Goal: Register for event/course

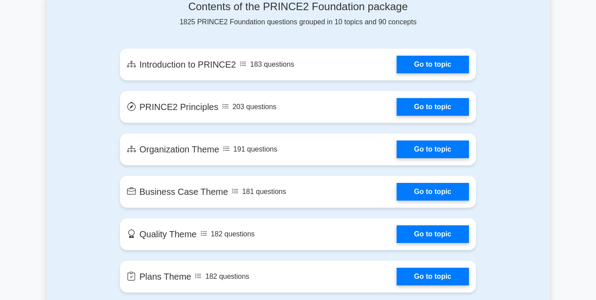
scroll to position [507, 0]
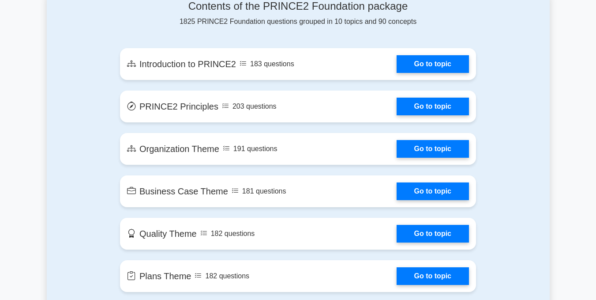
click at [397, 192] on link "Go to topic" at bounding box center [433, 191] width 72 height 18
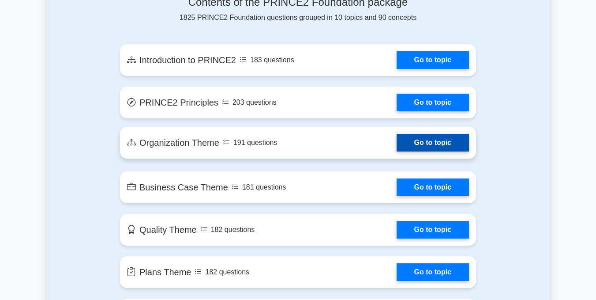
scroll to position [513, 0]
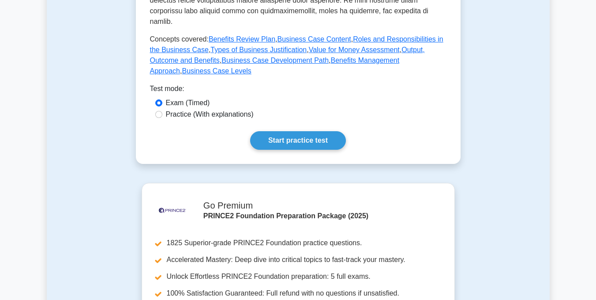
scroll to position [448, 0]
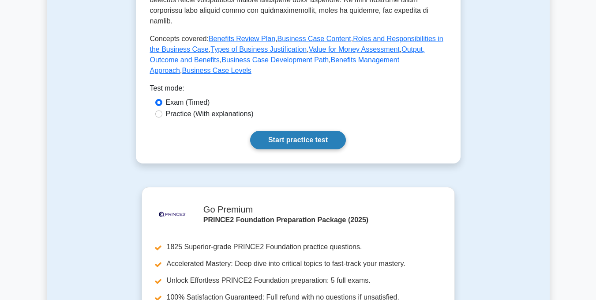
click at [278, 131] on link "Start practice test" at bounding box center [298, 140] width 96 height 19
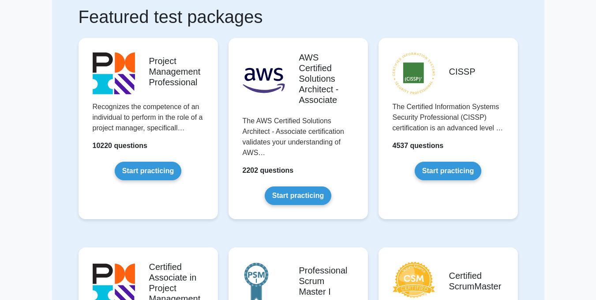
scroll to position [63, 0]
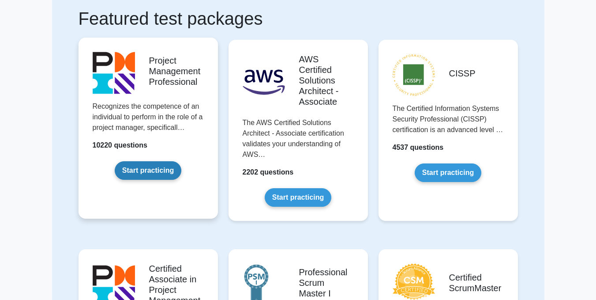
click at [138, 173] on link "Start practicing" at bounding box center [148, 170] width 67 height 19
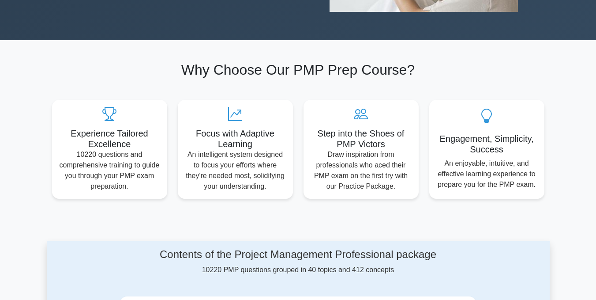
scroll to position [239, 0]
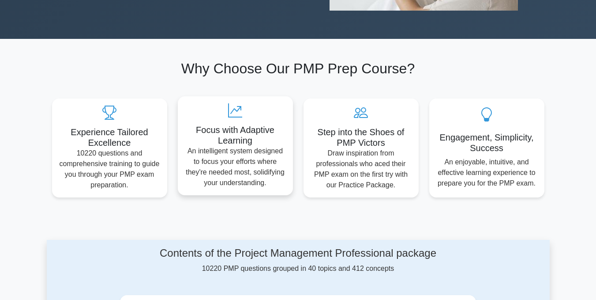
click at [248, 163] on p "An intelligent system designed to focus your efforts where they're needed most,…" at bounding box center [235, 167] width 101 height 42
click at [226, 105] on icon at bounding box center [235, 110] width 101 height 14
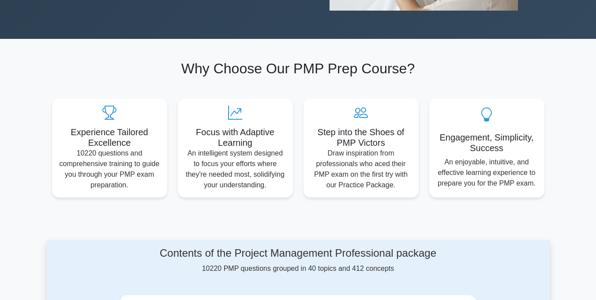
click at [259, 203] on section "Why Choose Our PMP Prep Course? Experience Tailored Excellence 10220 questions …" at bounding box center [298, 128] width 503 height 179
drag, startPoint x: 259, startPoint y: 203, endPoint x: 259, endPoint y: 230, distance: 27.4
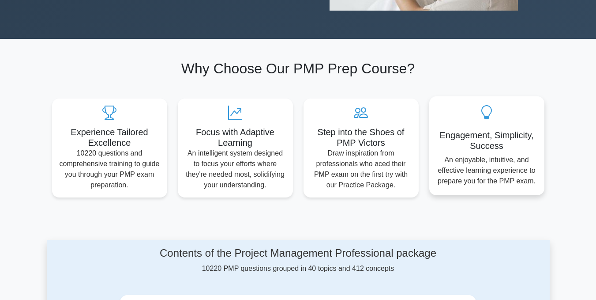
click at [479, 147] on h5 "Engagement, Simplicity, Success" at bounding box center [487, 140] width 101 height 21
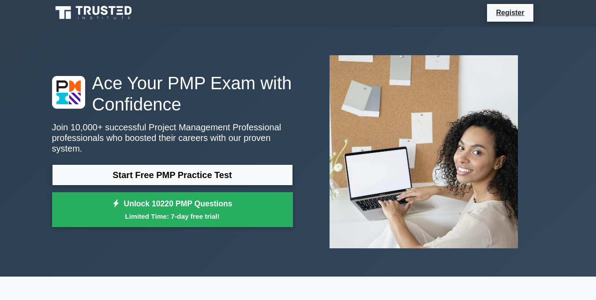
scroll to position [0, 0]
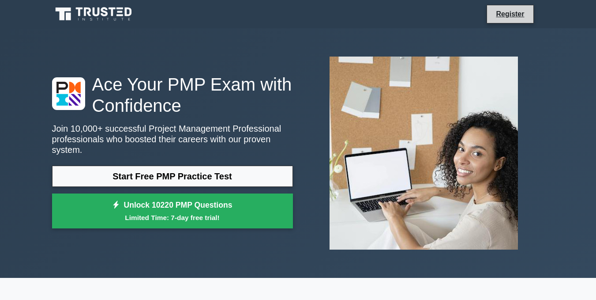
click at [505, 8] on li "Register" at bounding box center [510, 14] width 47 height 19
drag, startPoint x: 505, startPoint y: 8, endPoint x: 511, endPoint y: 16, distance: 9.6
click at [511, 16] on li "Register" at bounding box center [510, 14] width 47 height 19
click at [511, 16] on link "Register" at bounding box center [510, 13] width 39 height 11
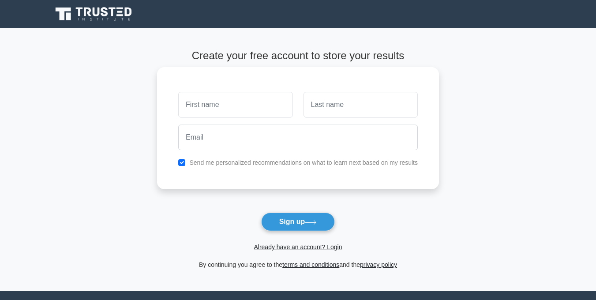
type input "r"
type input "Rapelang"
click at [356, 95] on input "text" at bounding box center [361, 105] width 114 height 26
type input "k"
type input "Kebadile"
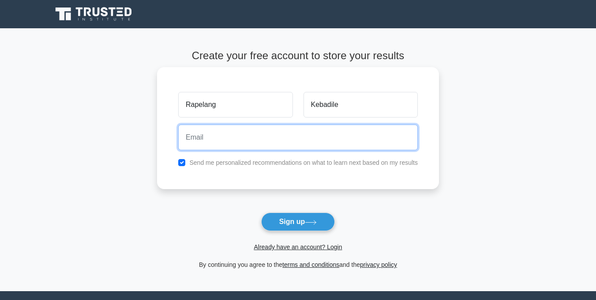
click at [312, 131] on input "email" at bounding box center [298, 137] width 240 height 26
type input "rapelangprince13@gmail.com"
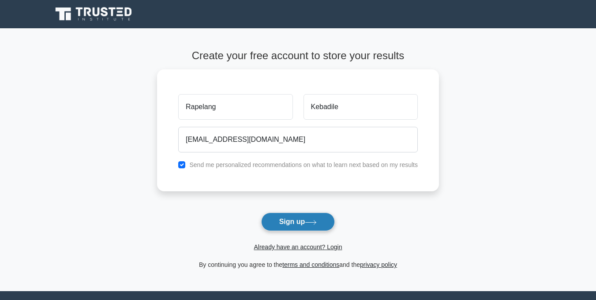
click at [312, 224] on icon at bounding box center [311, 222] width 12 height 5
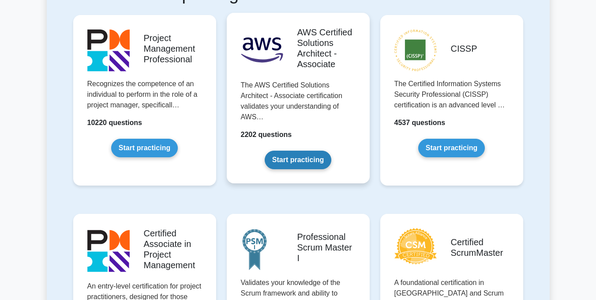
scroll to position [193, 0]
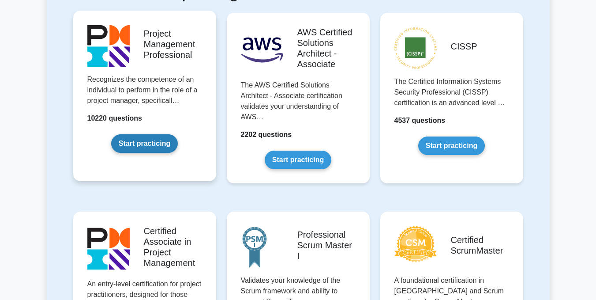
click at [134, 147] on link "Start practicing" at bounding box center [144, 143] width 67 height 19
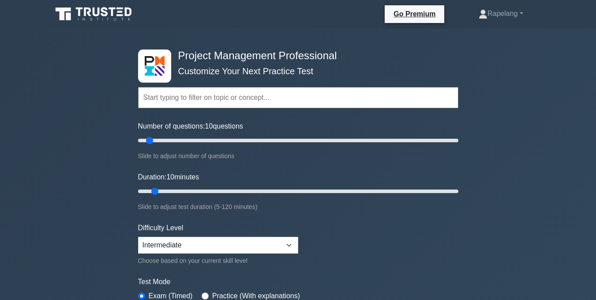
click at [219, 91] on input "text" at bounding box center [298, 97] width 321 height 21
drag, startPoint x: 367, startPoint y: 281, endPoint x: 77, endPoint y: 41, distance: 376.3
click at [77, 41] on div "Project Management Professional Customize Your Next Practice Test Topics Scope …" at bounding box center [298, 297] width 596 height 539
click at [158, 99] on input "text" at bounding box center [298, 97] width 321 height 21
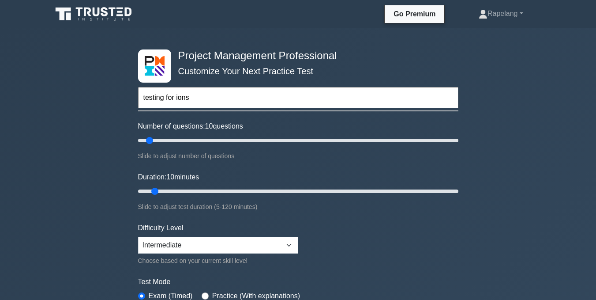
type input "testing for ions"
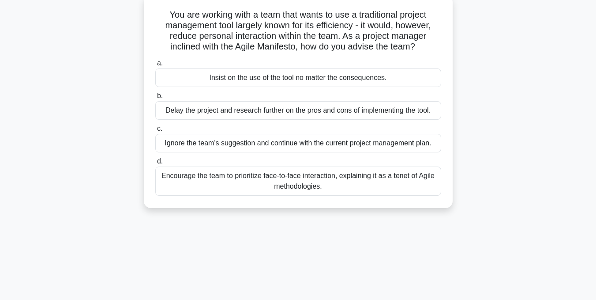
scroll to position [54, 0]
click at [317, 74] on div "Insist on the use of the tool no matter the consequences." at bounding box center [298, 78] width 286 height 19
click at [155, 67] on input "a. Insist on the use of the tool no matter the consequences." at bounding box center [155, 64] width 0 height 6
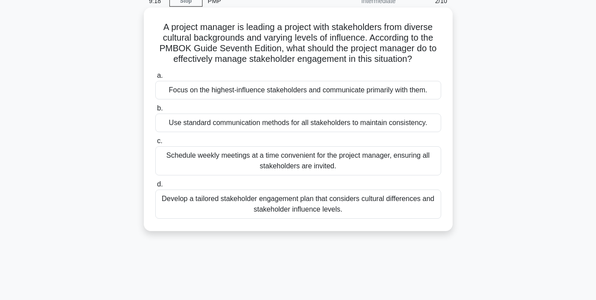
scroll to position [42, 0]
click at [379, 95] on div "Focus on the highest-influence stakeholders and communicate primarily with them." at bounding box center [298, 89] width 286 height 19
click at [155, 78] on input "a. Focus on the highest-influence stakeholders and communicate primarily with t…" at bounding box center [155, 75] width 0 height 6
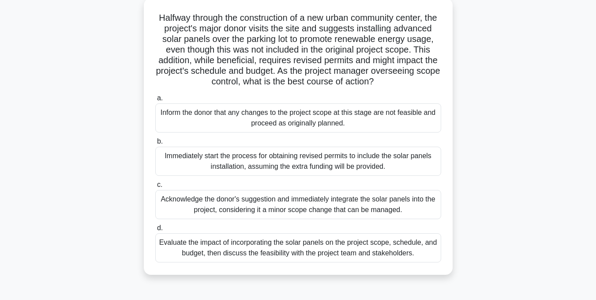
scroll to position [53, 0]
